Goal: Information Seeking & Learning: Check status

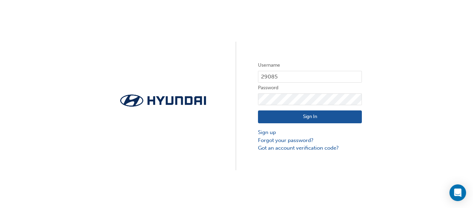
click at [316, 115] on button "Sign In" at bounding box center [310, 116] width 104 height 13
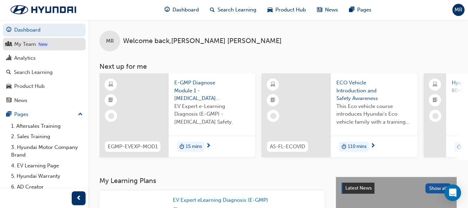
click at [19, 45] on div "My Team" at bounding box center [25, 44] width 22 height 8
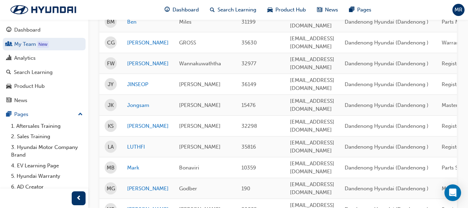
scroll to position [173, 0]
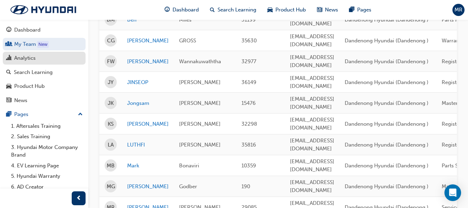
click at [29, 56] on div "Analytics" at bounding box center [24, 58] width 21 height 8
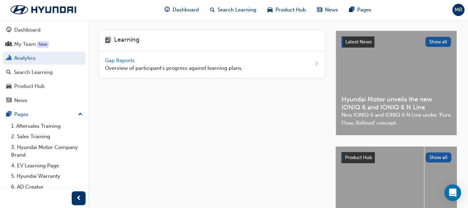
click at [114, 61] on span "Gap Reports" at bounding box center [120, 60] width 31 height 6
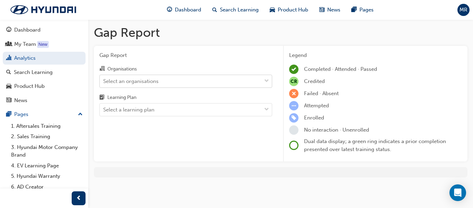
click at [195, 87] on div "Select an organisations" at bounding box center [181, 81] width 162 height 12
click at [104, 84] on input "Organisations Select an organisations" at bounding box center [103, 81] width 1 height 6
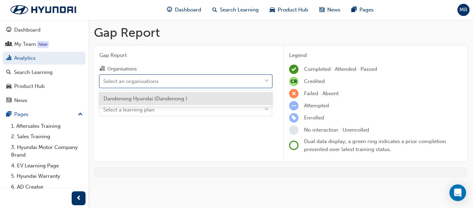
click at [192, 97] on div "Dandenong Hyundai (Dandenong )" at bounding box center [185, 99] width 173 height 14
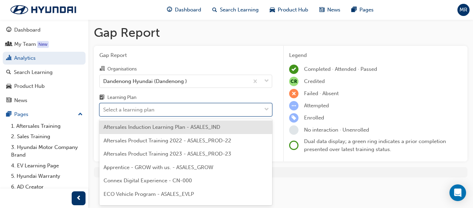
click at [188, 109] on div "Select a learning plan" at bounding box center [181, 110] width 162 height 12
click at [104, 109] on input "Learning Plan option Aftersales Induction Learning Plan - ASALES_IND focused, 1…" at bounding box center [103, 109] width 1 height 6
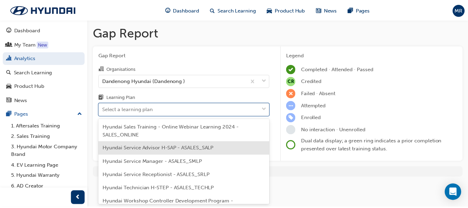
scroll to position [243, 0]
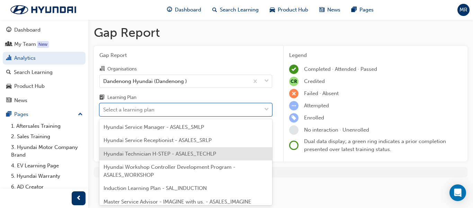
click at [215, 151] on span "Hyundai Technician H-STEP - ASALES_TECHLP" at bounding box center [160, 153] width 113 height 6
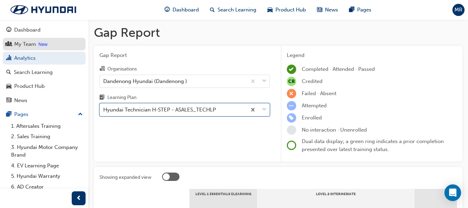
click at [27, 39] on link "My Team New" at bounding box center [44, 44] width 83 height 13
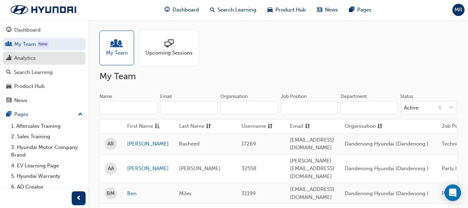
click at [35, 60] on div "Analytics" at bounding box center [24, 58] width 21 height 8
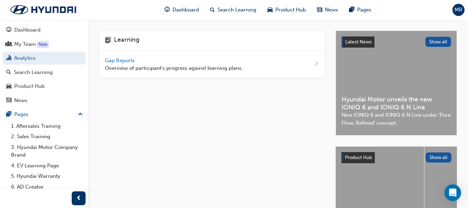
click at [122, 59] on span "Gap Reports" at bounding box center [120, 60] width 31 height 6
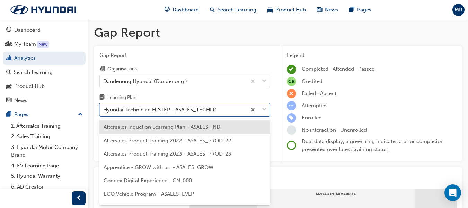
scroll to position [14, 0]
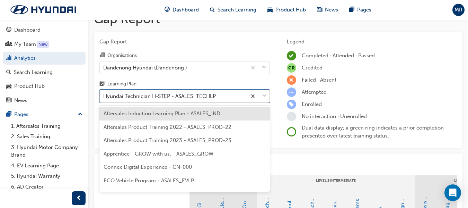
click at [207, 105] on body "Your version of Internet Explorer is outdated and not supported. Please upgrade…" at bounding box center [234, 90] width 468 height 208
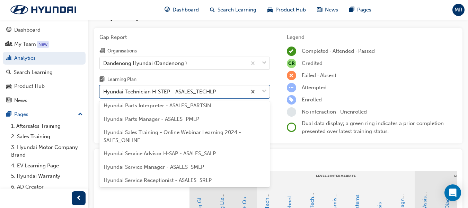
click at [174, 167] on span "Hyundai Service Manager - ASALES_SMLP" at bounding box center [154, 167] width 101 height 6
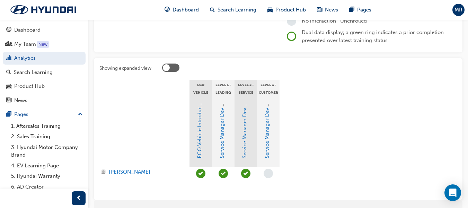
scroll to position [140, 0]
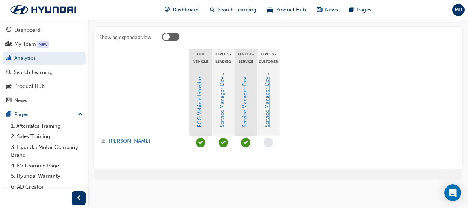
click at [267, 111] on link "Service Manager Development Program Level 3" at bounding box center [267, 70] width 6 height 114
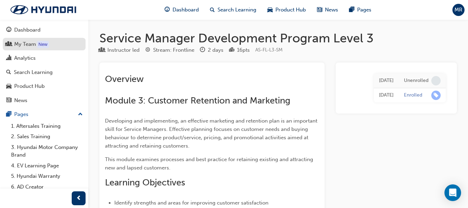
click at [28, 46] on div "My Team" at bounding box center [25, 44] width 22 height 8
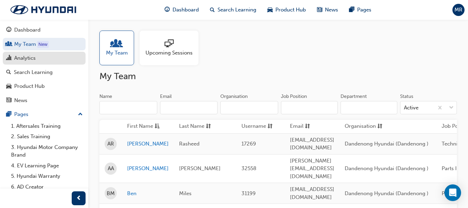
click at [42, 59] on div "Analytics" at bounding box center [44, 58] width 76 height 9
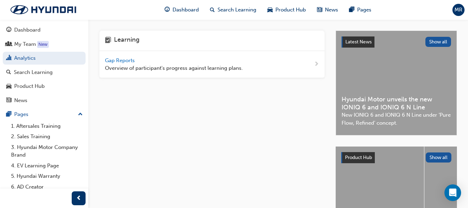
click at [121, 58] on span "Gap Reports" at bounding box center [120, 60] width 31 height 6
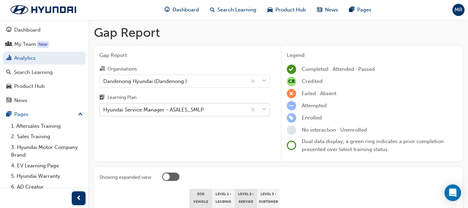
click at [191, 111] on body "Your version of Internet Explorer is outdated and not supported. Please upgrade…" at bounding box center [234, 104] width 468 height 208
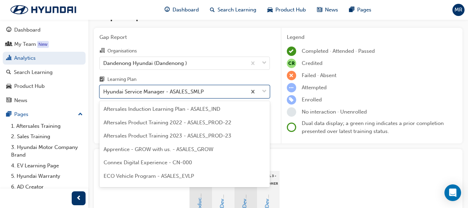
scroll to position [158, 0]
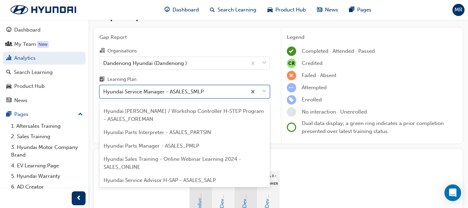
click at [173, 130] on span "Hyundai Parts Interpreter - ASALES_PARTSIN" at bounding box center [157, 132] width 107 height 6
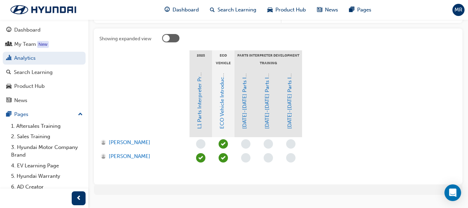
scroll to position [139, 0]
click at [199, 100] on link "L1 Parts Interpreter Program Level 1 Training" at bounding box center [200, 74] width 6 height 107
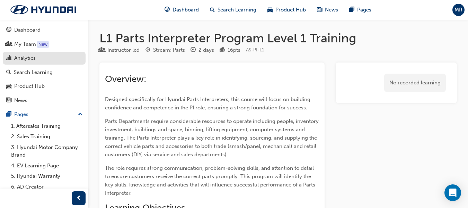
click at [29, 63] on link "Analytics" at bounding box center [44, 58] width 83 height 13
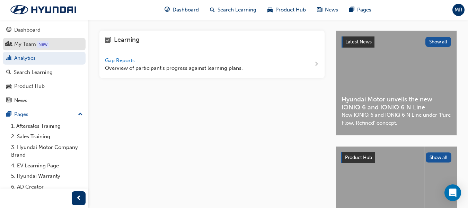
click at [13, 42] on div "My Team" at bounding box center [44, 44] width 76 height 9
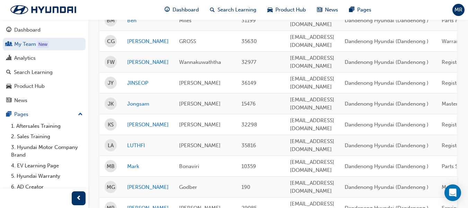
scroll to position [173, 0]
click at [137, 141] on link "LUTHFI" at bounding box center [148, 145] width 42 height 8
